Goal: Task Accomplishment & Management: Use online tool/utility

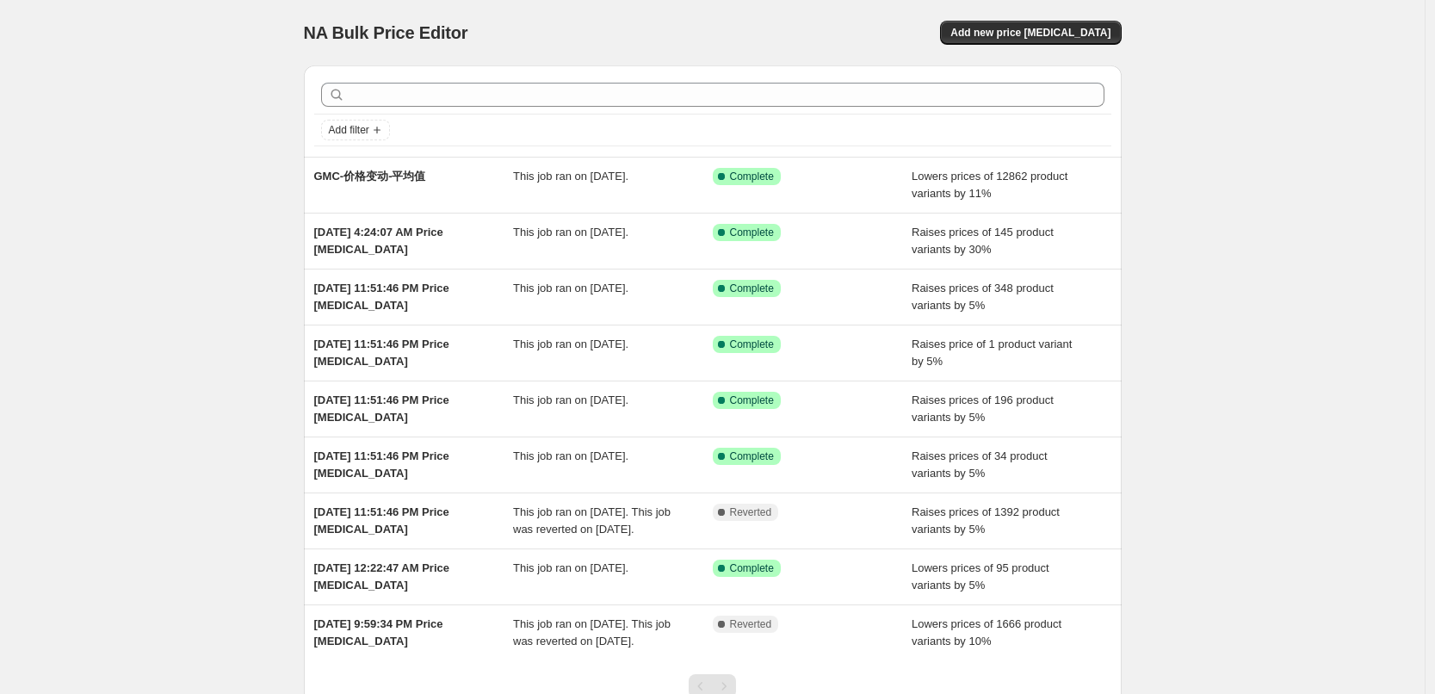
drag, startPoint x: 183, startPoint y: 203, endPoint x: 195, endPoint y: 199, distance: 12.0
click at [183, 203] on div "NA Bulk Price Editor. This page is ready NA Bulk Price Editor Add new price [ME…" at bounding box center [712, 415] width 1425 height 831
click at [215, 374] on div "NA Bulk Price Editor. This page is ready NA Bulk Price Editor Add new price [ME…" at bounding box center [712, 415] width 1425 height 831
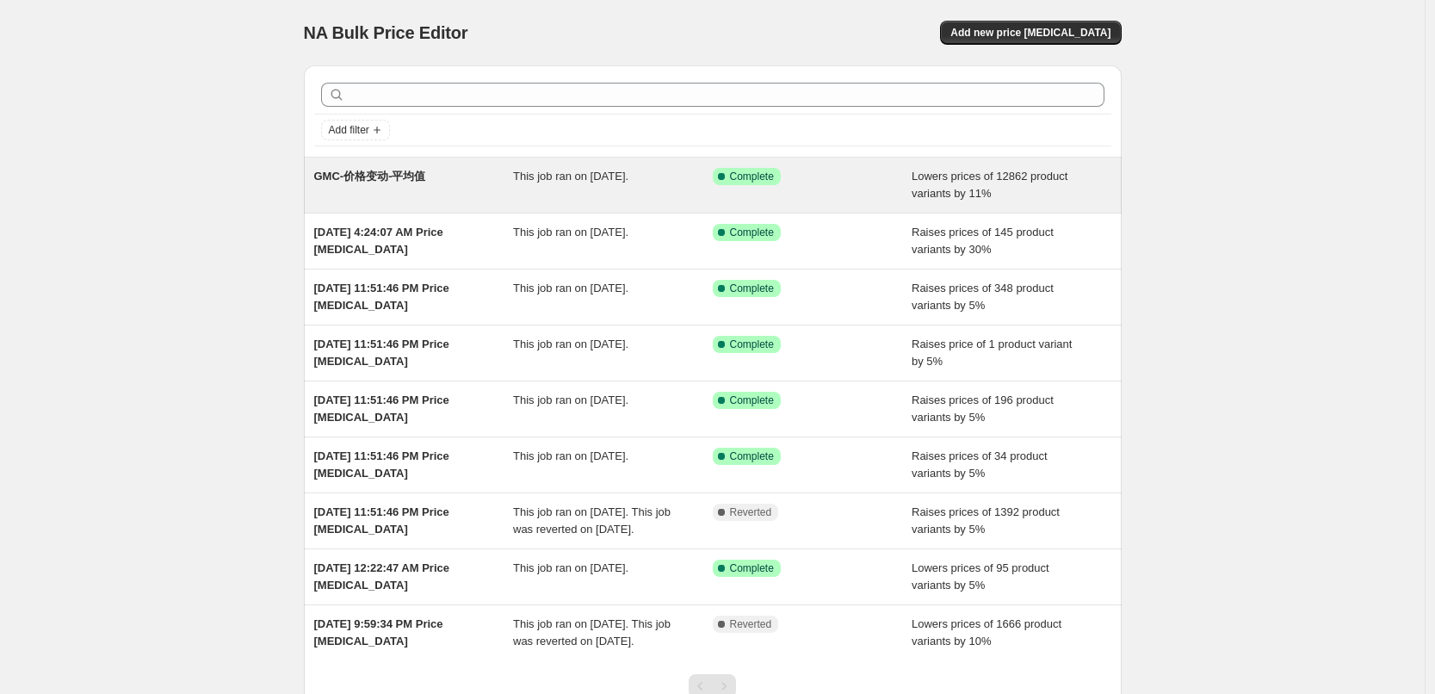
click at [423, 182] on div "GMC-价格变动-平均值" at bounding box center [414, 185] width 200 height 34
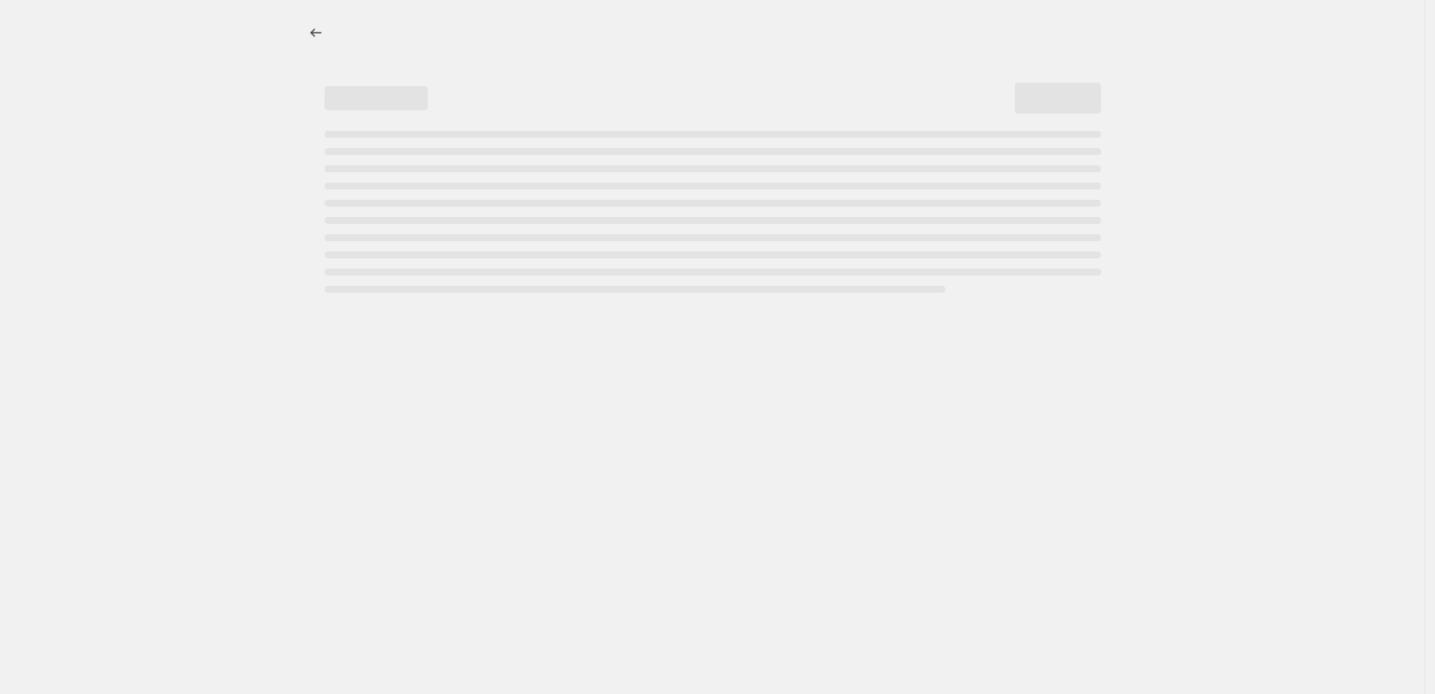
select select "percentage"
select select "by"
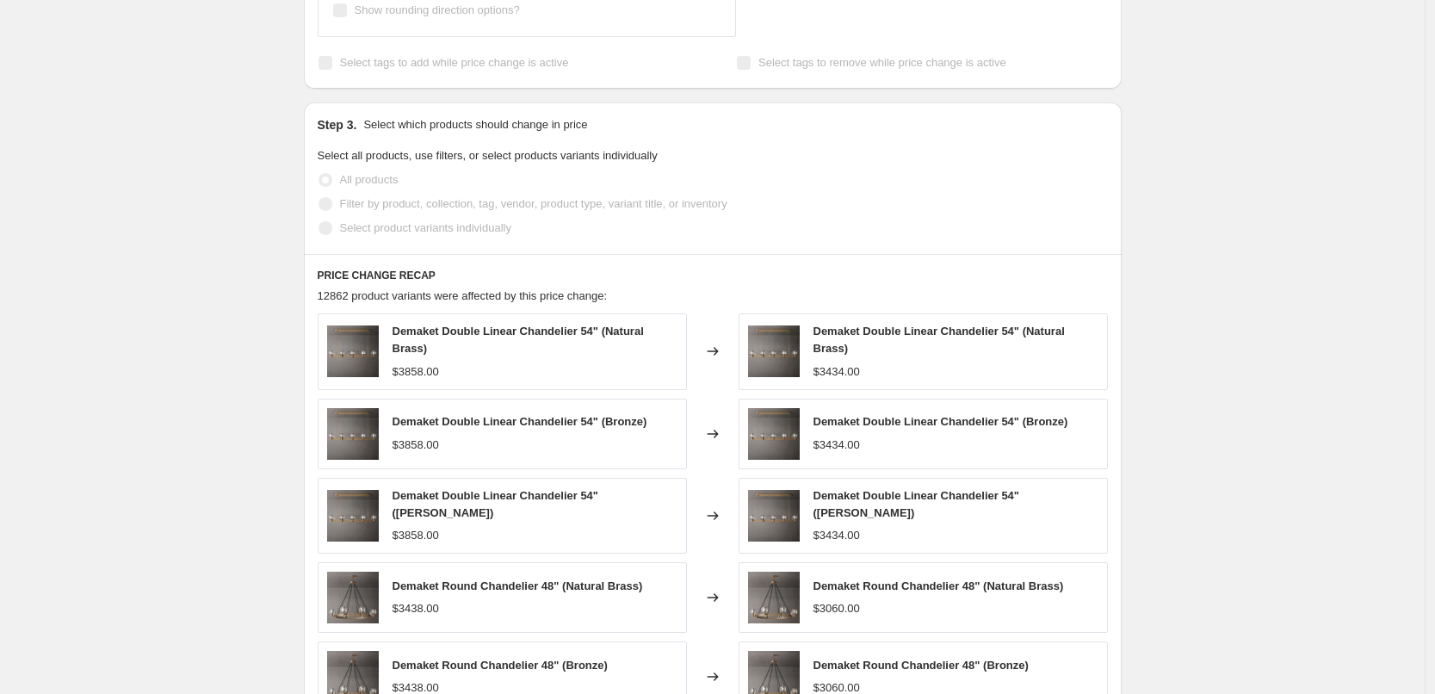
scroll to position [1412, 0]
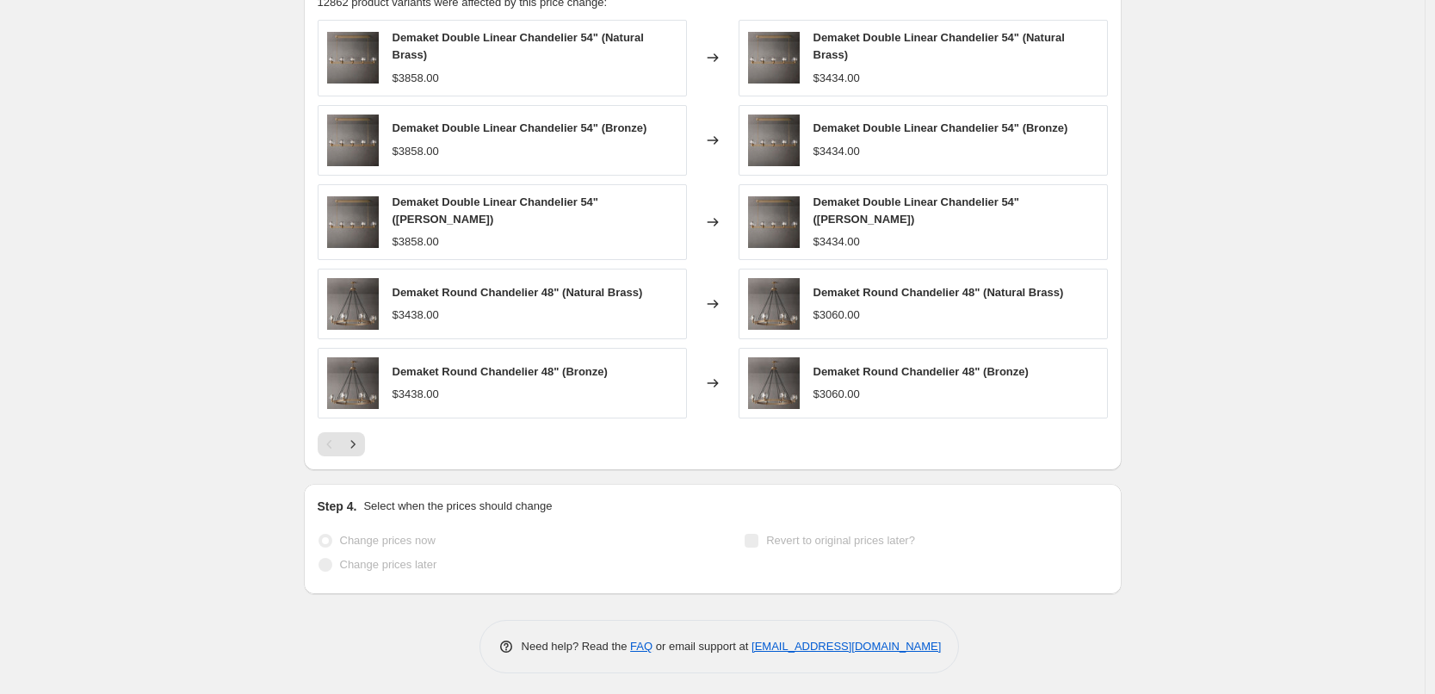
click at [342, 442] on div "Pagination" at bounding box center [330, 444] width 24 height 24
click at [351, 440] on icon "Next" at bounding box center [352, 444] width 17 height 17
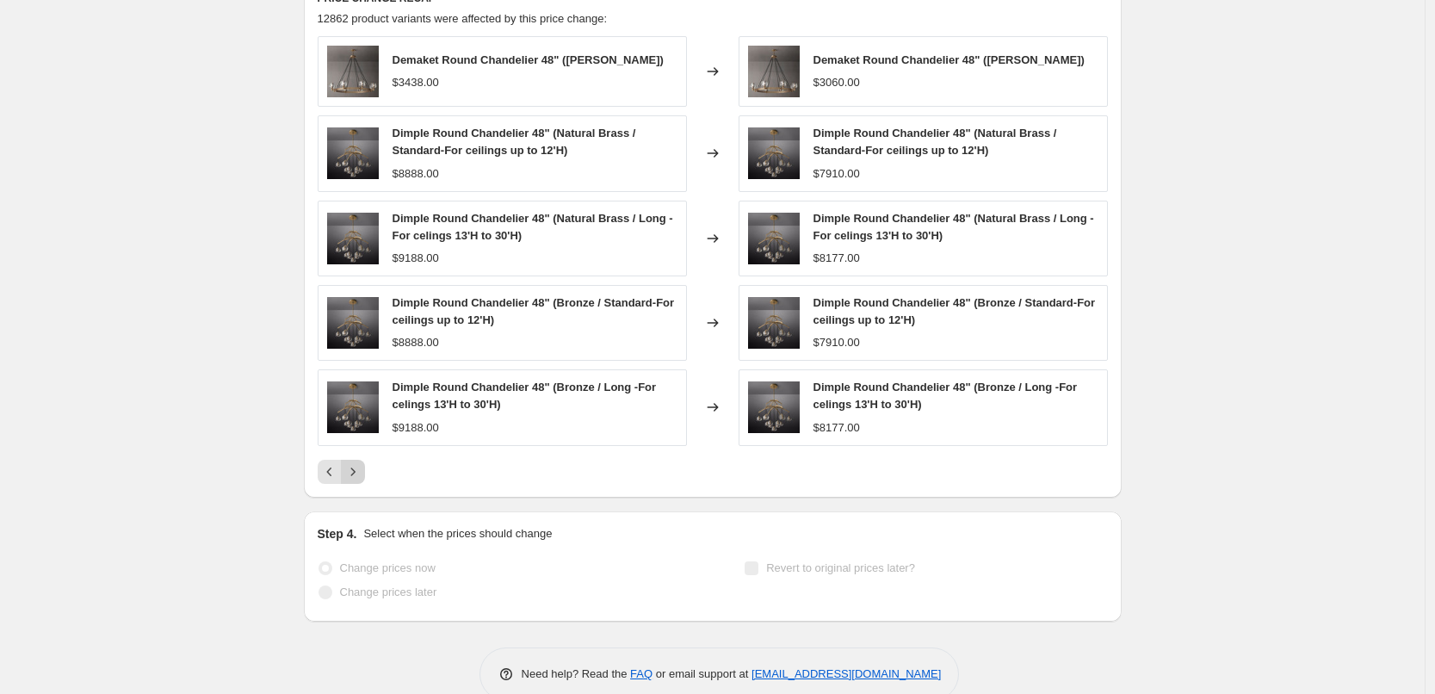
scroll to position [1406, 0]
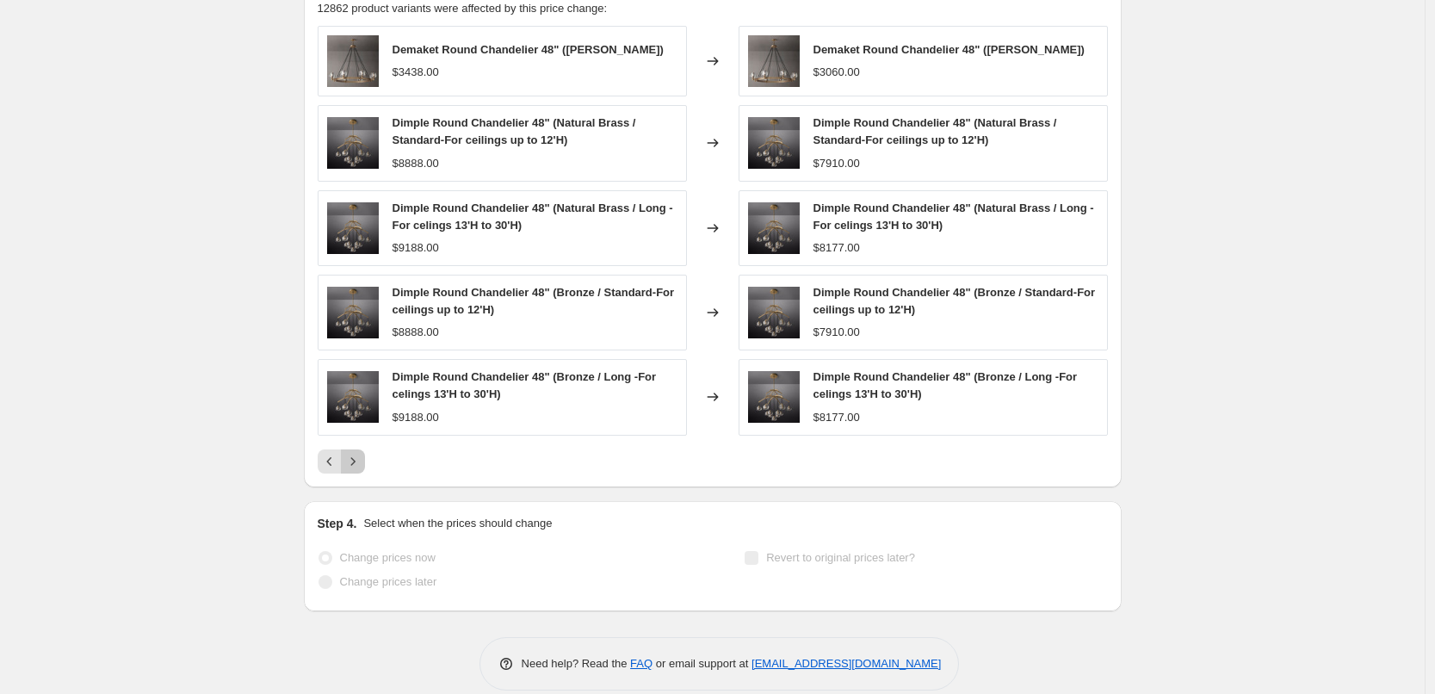
click at [359, 460] on icon "Next" at bounding box center [352, 461] width 17 height 17
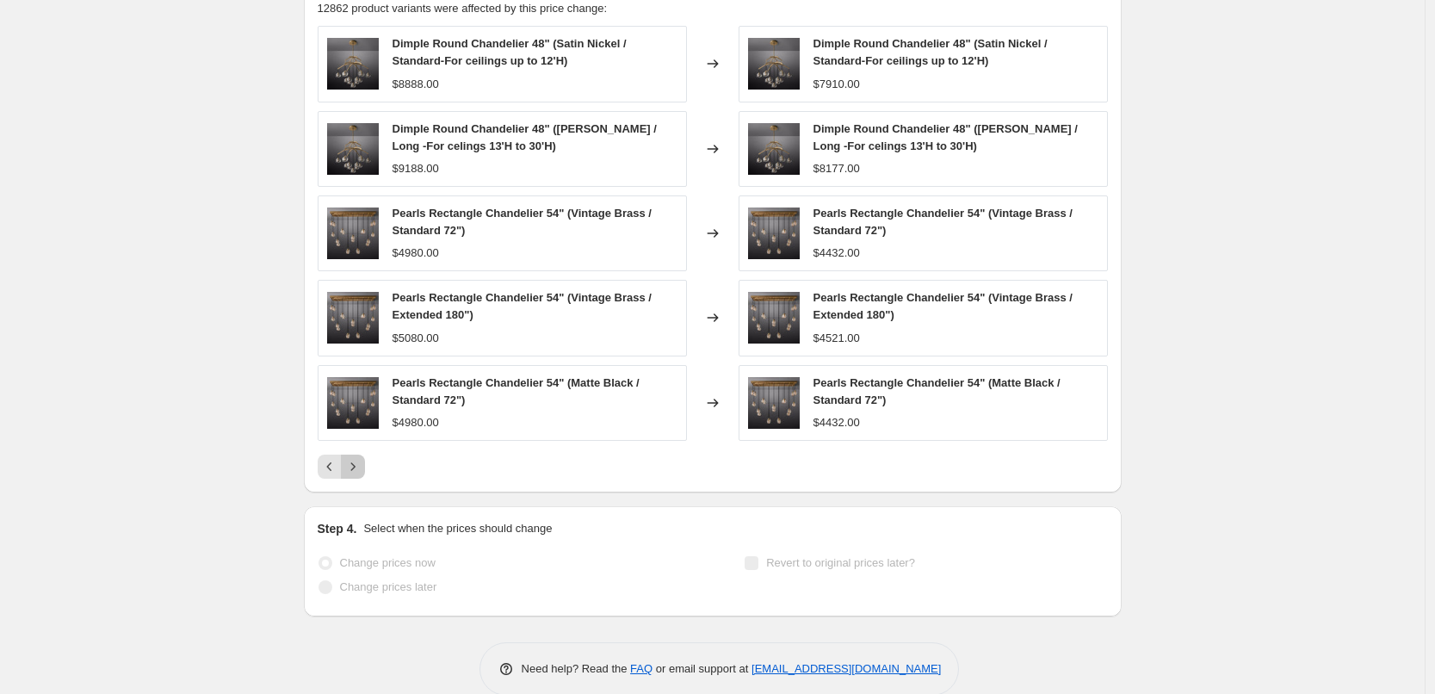
click at [355, 476] on button "Next" at bounding box center [353, 466] width 24 height 24
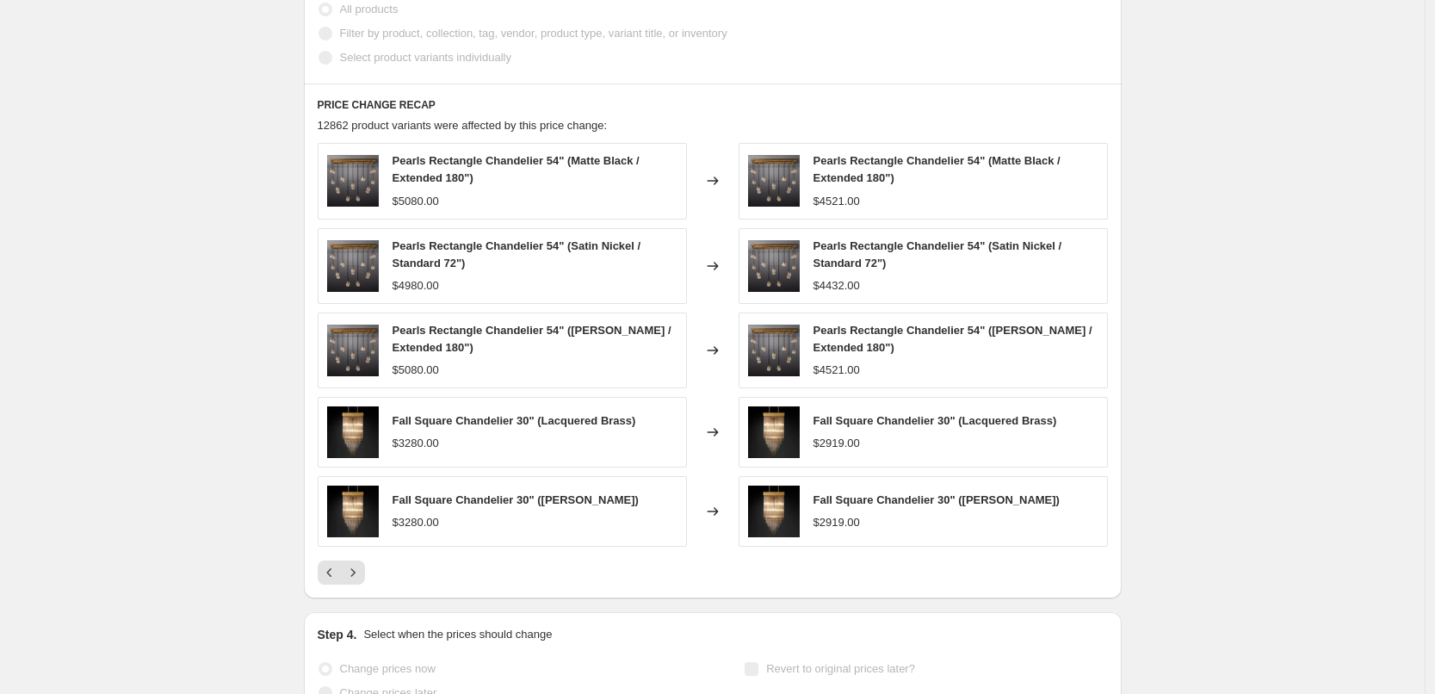
scroll to position [1320, 0]
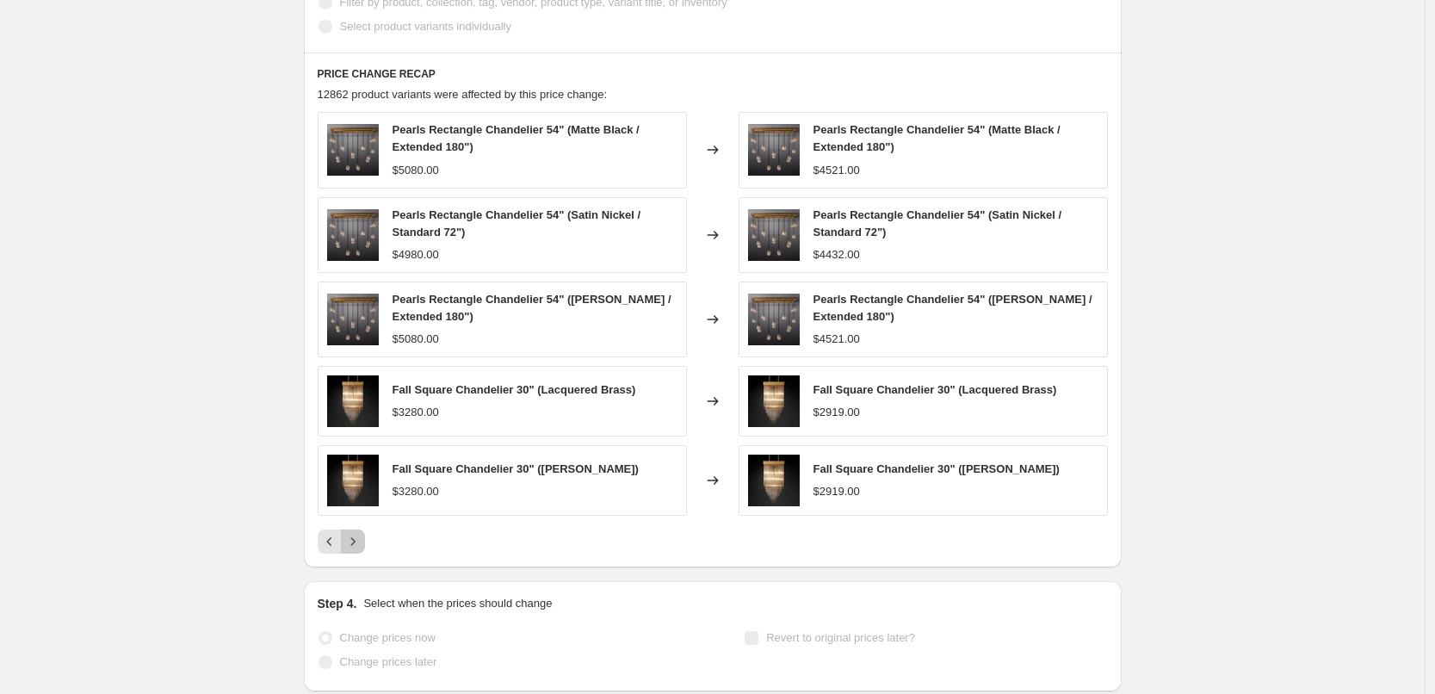
click at [356, 546] on icon "Next" at bounding box center [352, 541] width 17 height 17
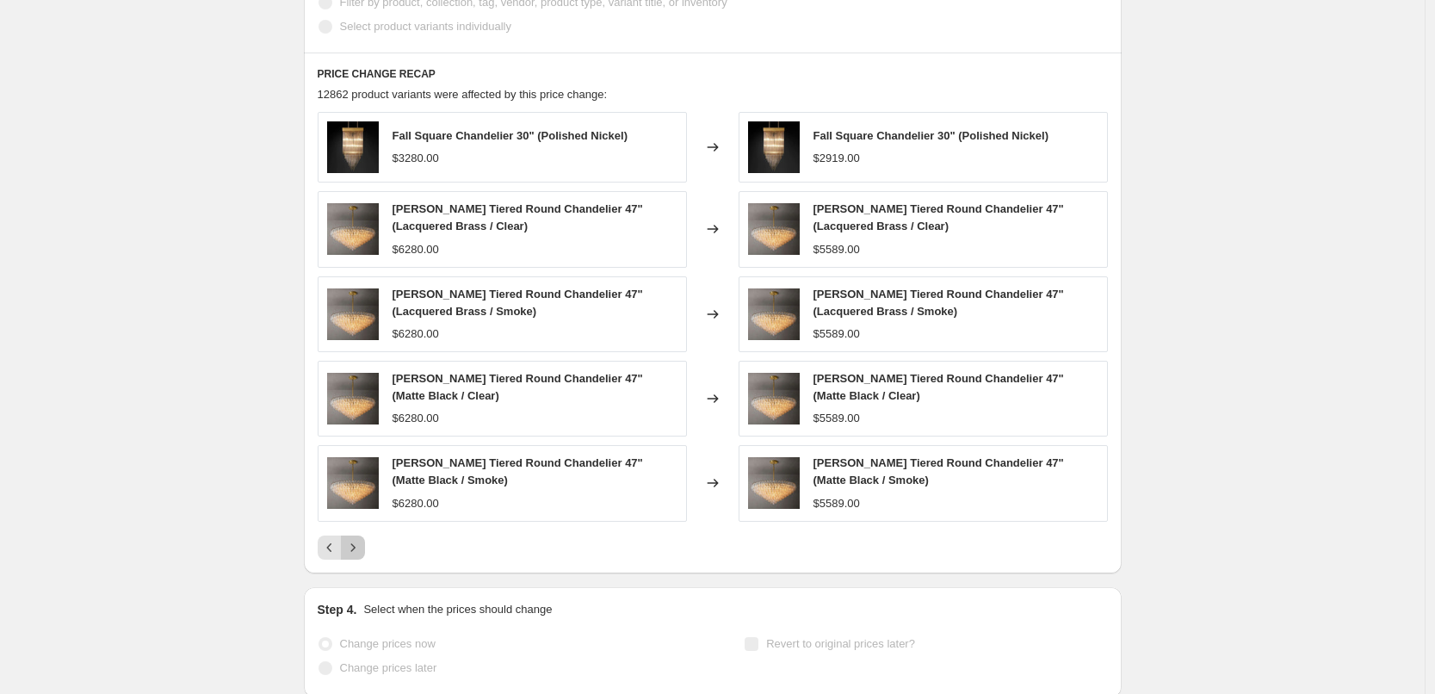
click at [365, 542] on button "Next" at bounding box center [353, 547] width 24 height 24
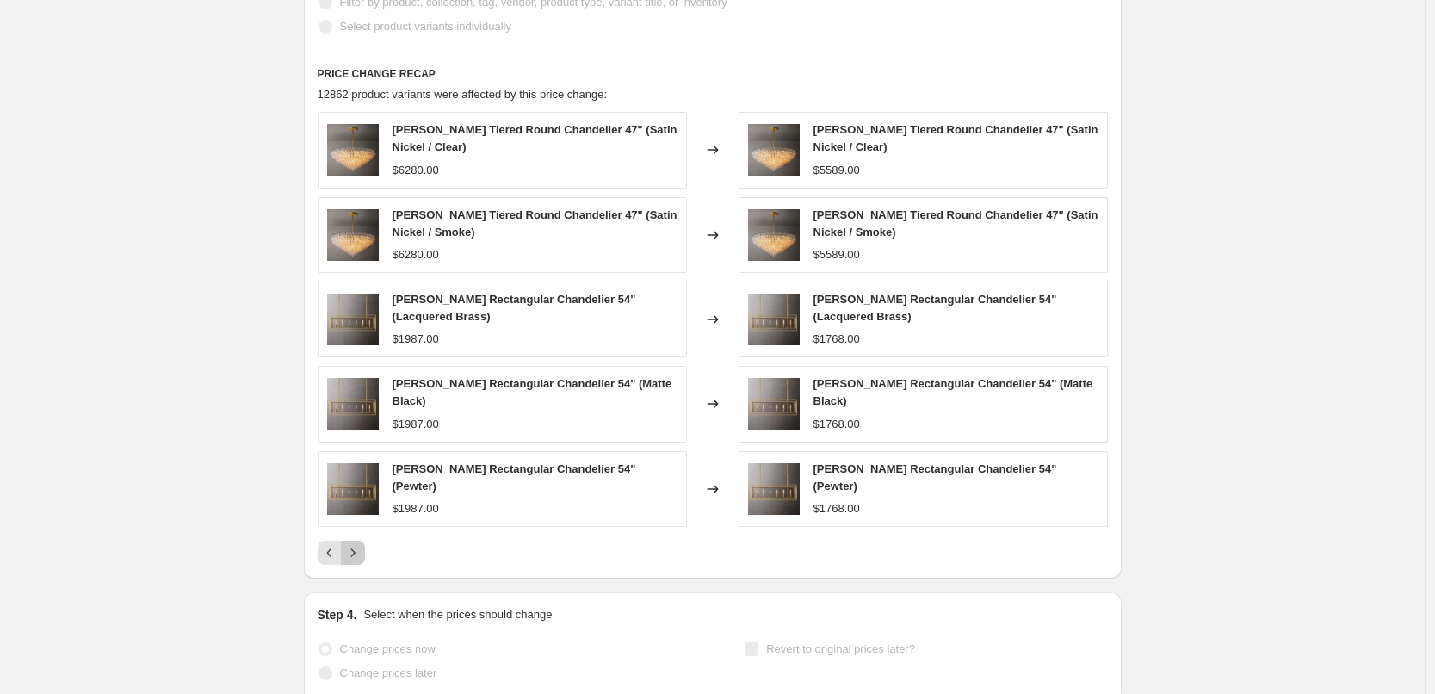
click at [365, 542] on button "Next" at bounding box center [353, 553] width 24 height 24
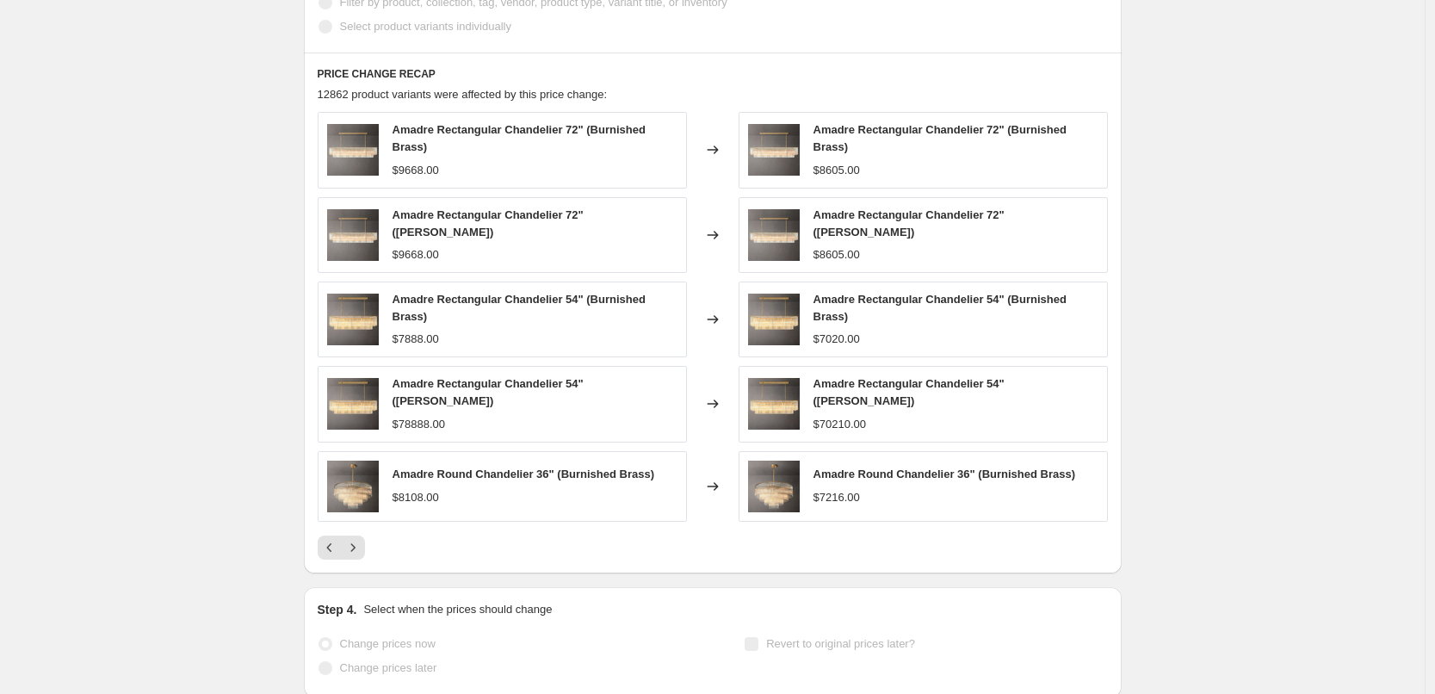
click at [362, 541] on icon "Next" at bounding box center [352, 547] width 17 height 17
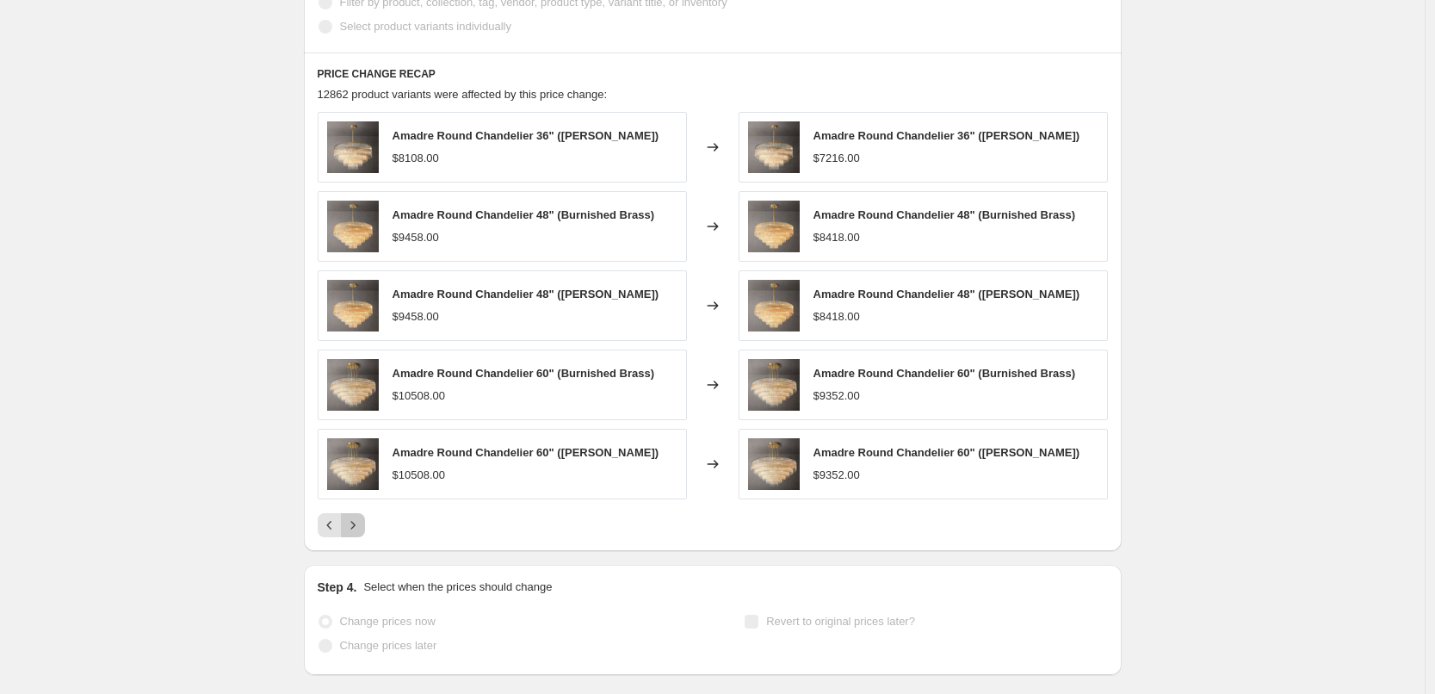
click at [357, 526] on icon "Next" at bounding box center [352, 524] width 17 height 17
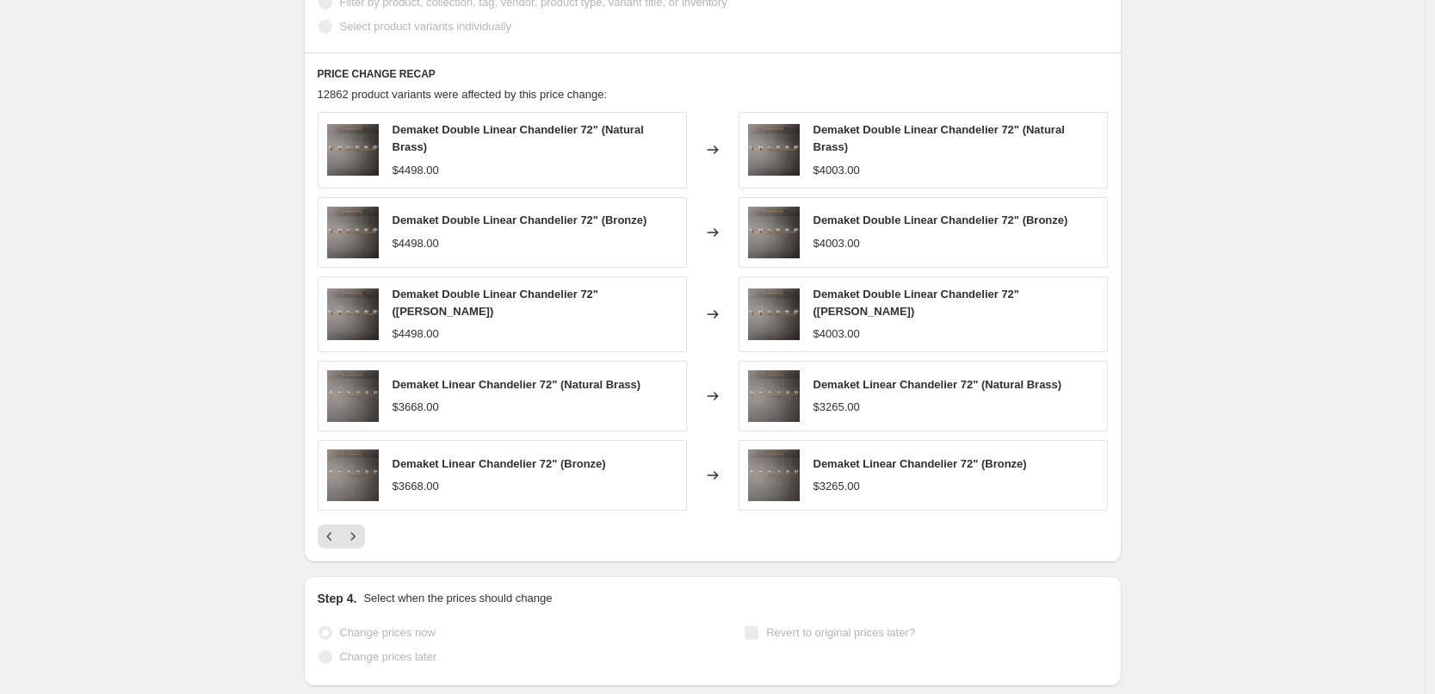
drag, startPoint x: 1344, startPoint y: 421, endPoint x: 1313, endPoint y: 426, distance: 31.4
click at [357, 537] on icon "Next" at bounding box center [352, 536] width 17 height 17
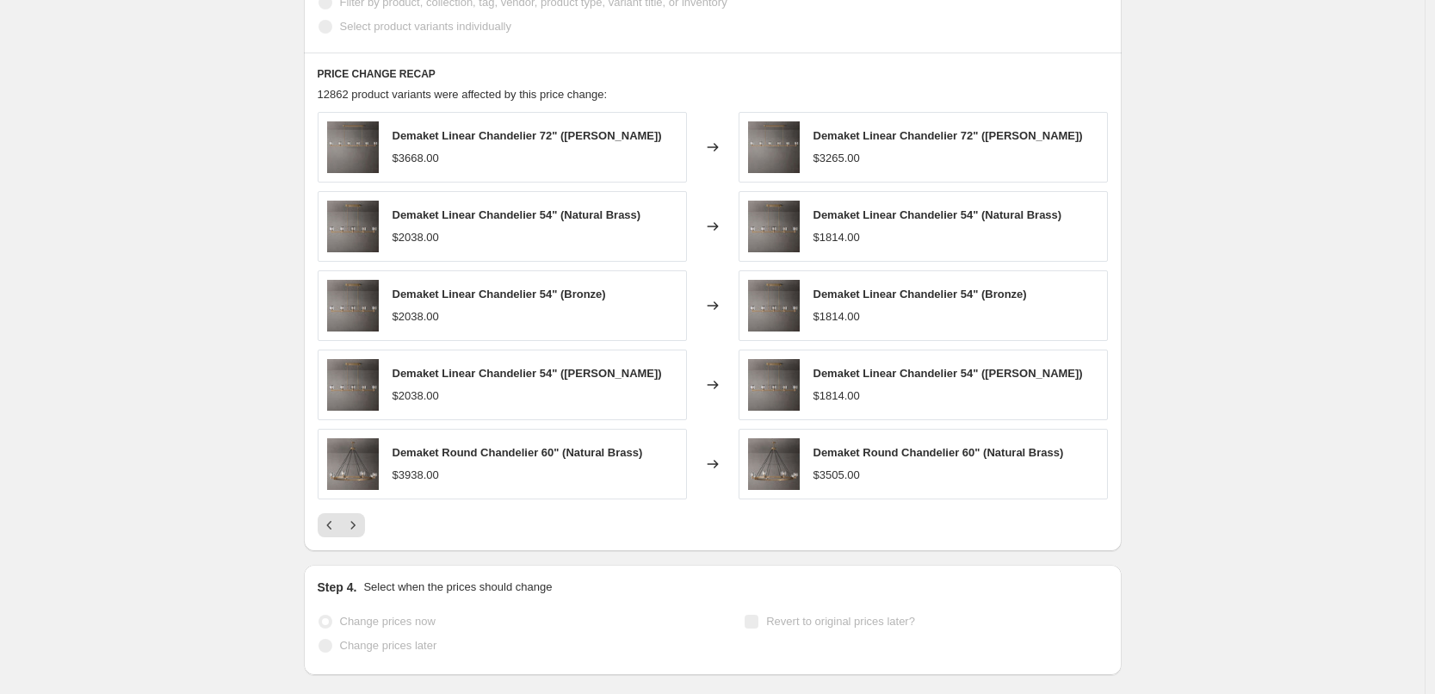
click at [371, 525] on div at bounding box center [713, 525] width 790 height 24
click at [356, 526] on icon "Next" at bounding box center [352, 524] width 17 height 17
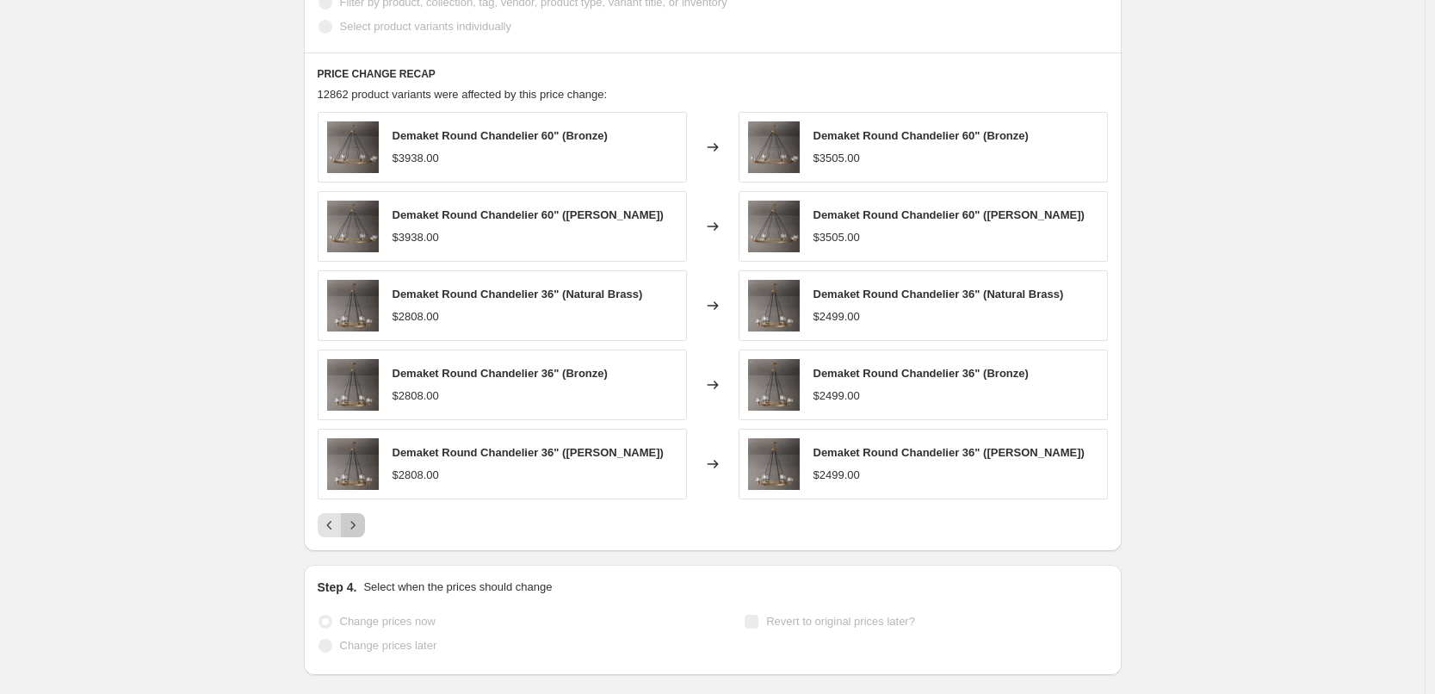
click at [362, 520] on icon "Next" at bounding box center [352, 524] width 17 height 17
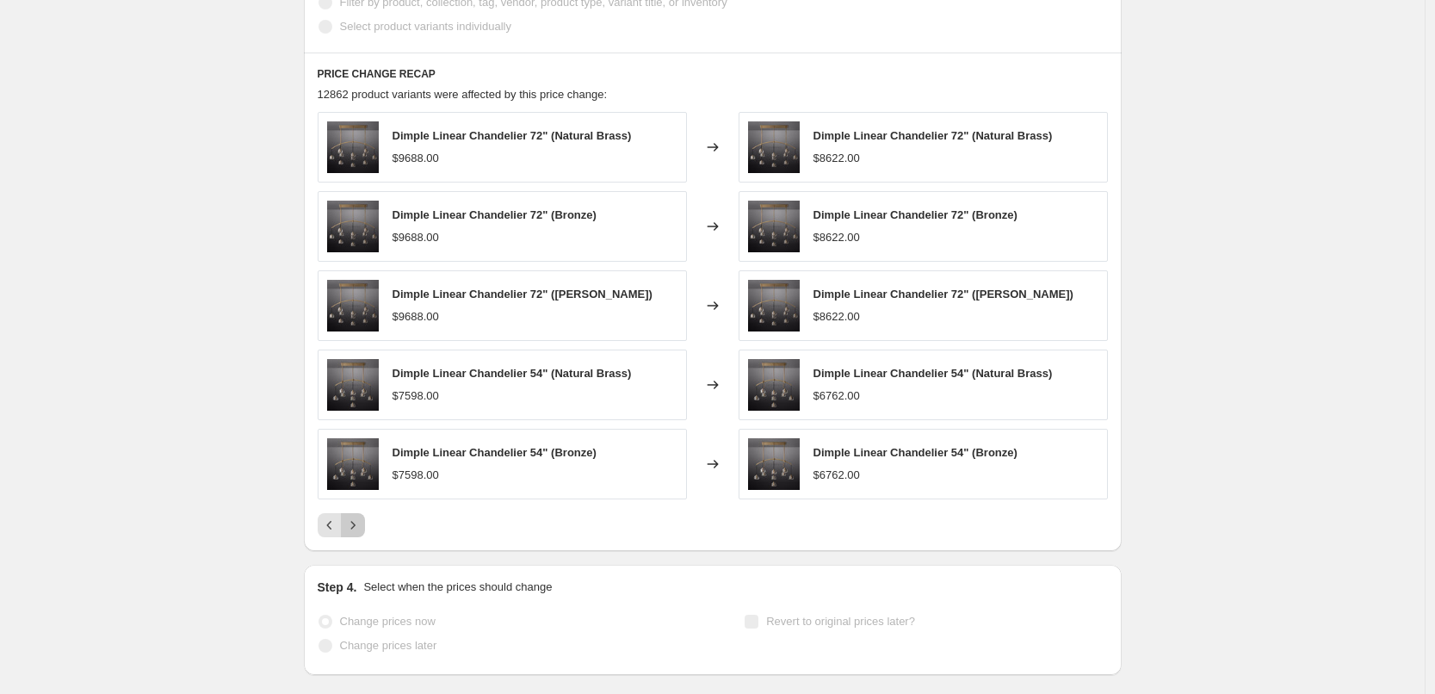
click at [362, 520] on icon "Next" at bounding box center [352, 524] width 17 height 17
